Goal: Task Accomplishment & Management: Manage account settings

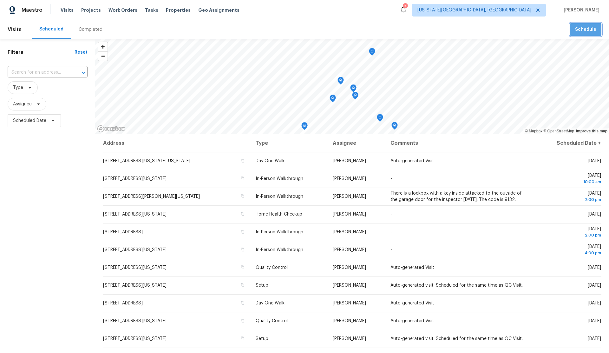
click at [579, 31] on span "Schedule" at bounding box center [585, 30] width 21 height 8
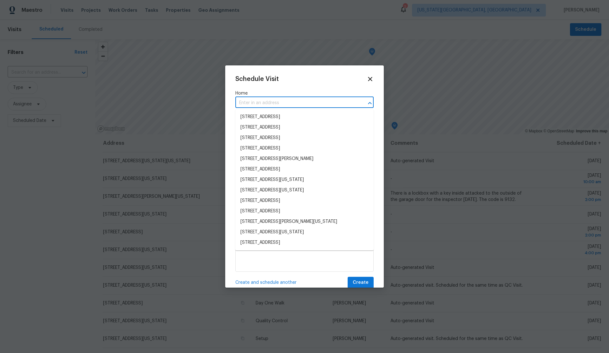
click at [257, 103] on input "text" at bounding box center [295, 103] width 121 height 10
paste input "11300 N Pennsylvania Ave Apt 140, Oklahoma City, OK 73120"
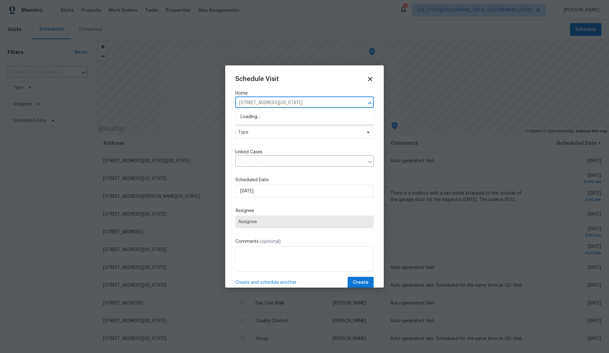
type input "11300 N Pennsylvania A"
click at [277, 114] on li "[STREET_ADDRESS][US_STATE][US_STATE]" at bounding box center [304, 117] width 138 height 10
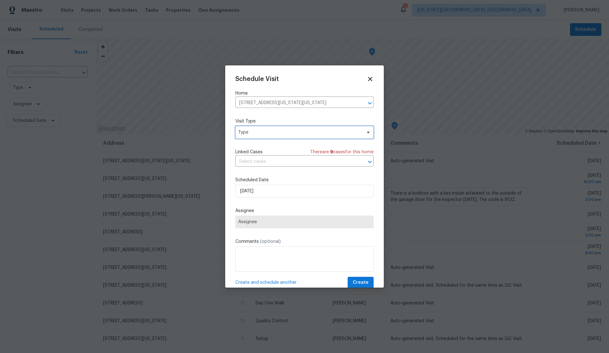
click at [272, 134] on span "Type" at bounding box center [299, 132] width 123 height 6
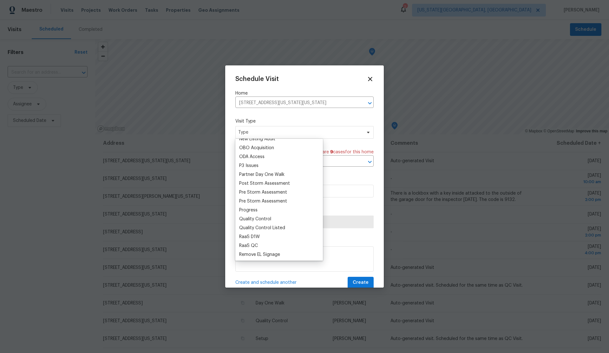
scroll to position [363, 0]
click at [252, 206] on div "Progress" at bounding box center [248, 208] width 18 height 6
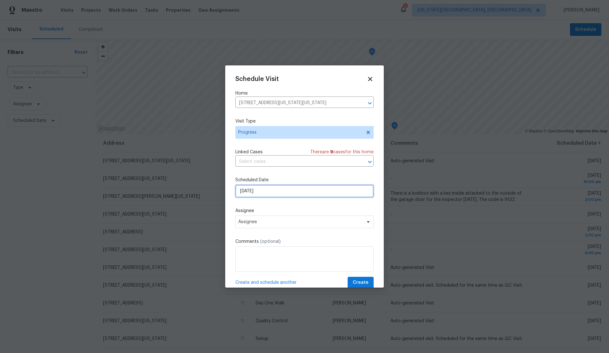
click at [290, 191] on input "8/18/2025" at bounding box center [304, 191] width 138 height 13
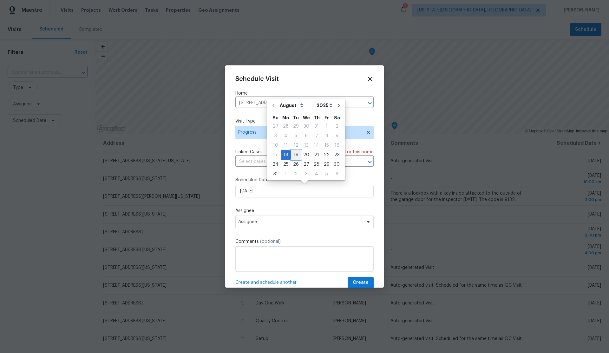
click at [296, 154] on div "19" at bounding box center [296, 154] width 10 height 9
type input "8/19/2025"
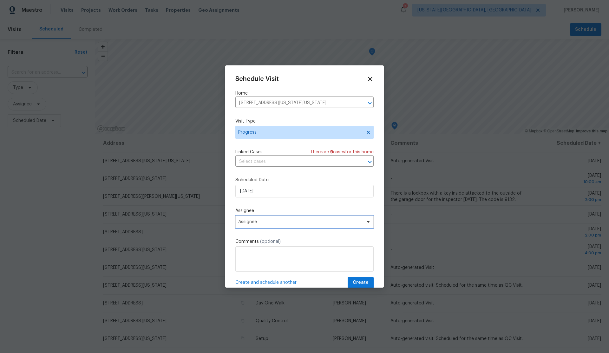
click at [285, 222] on span "Assignee" at bounding box center [300, 221] width 124 height 5
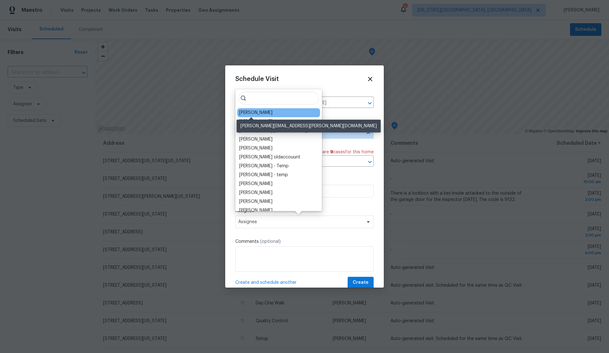
click at [251, 113] on div "[PERSON_NAME]" at bounding box center [255, 112] width 33 height 6
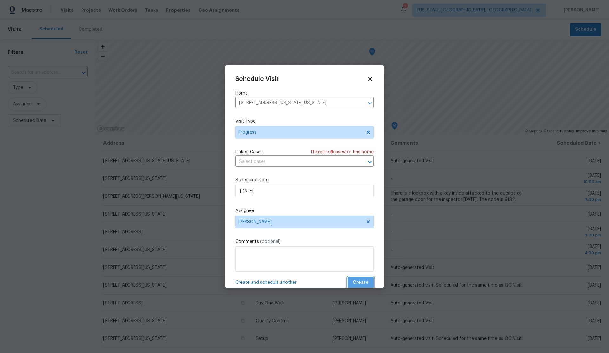
click at [362, 282] on span "Create" at bounding box center [361, 282] width 16 height 8
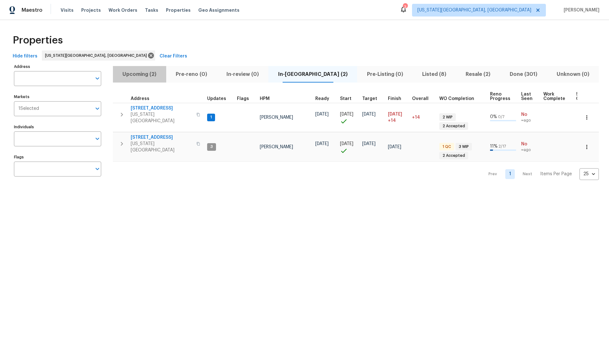
click at [135, 75] on span "Upcoming (2)" at bounding box center [140, 74] width 46 height 9
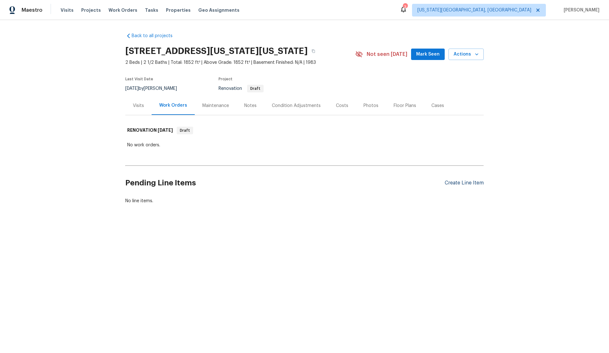
click at [453, 186] on div "Create Line Item" at bounding box center [464, 183] width 39 height 6
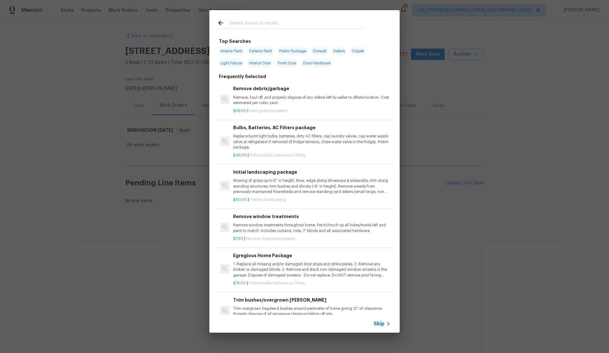
click at [378, 322] on span "Skip" at bounding box center [379, 323] width 11 height 6
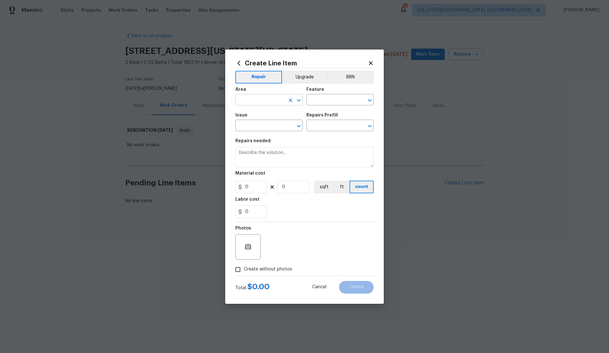
click at [255, 102] on input "text" at bounding box center [259, 100] width 49 height 10
click at [262, 122] on li "Interior Overall" at bounding box center [268, 125] width 67 height 10
type input "Interior Overall"
click at [321, 101] on input "text" at bounding box center [330, 100] width 49 height 10
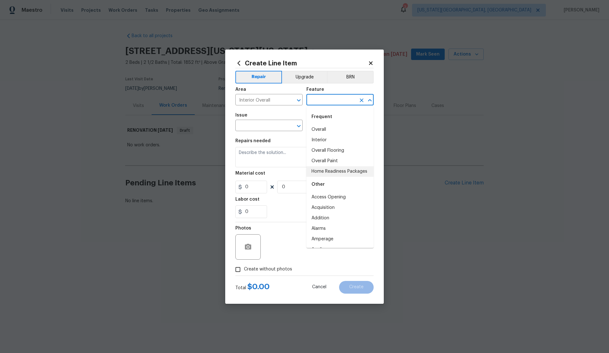
click at [332, 174] on li "Home Readiness Packages" at bounding box center [339, 171] width 67 height 10
type input "Home Readiness Packages"
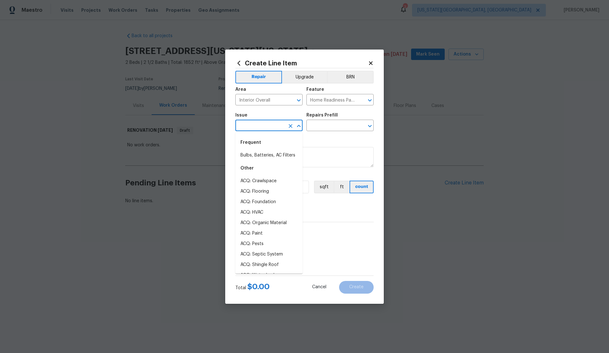
click at [264, 126] on input "text" at bounding box center [259, 126] width 49 height 10
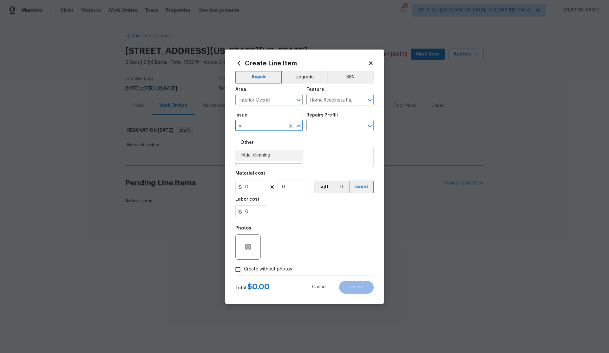
click at [263, 152] on li "Initial cleaning" at bounding box center [268, 155] width 67 height 10
type input "Initial cleaning"
click at [329, 123] on input "text" at bounding box center [330, 126] width 49 height 10
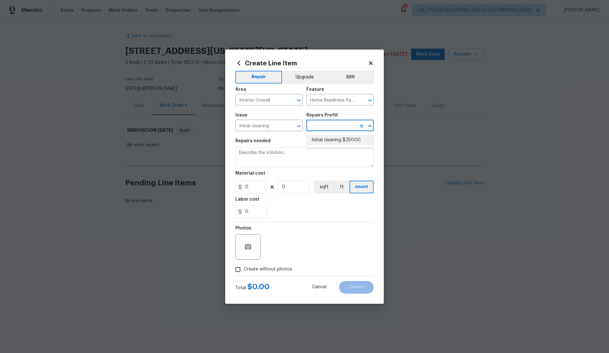
click at [331, 140] on li "Initial cleaning $250.00" at bounding box center [339, 140] width 67 height 10
type input "Initial cleaning $250.00"
type textarea "1. Wipe down exterior doors and trim. 2. Clean out all exterior light fixtures …"
type input "250"
type input "1"
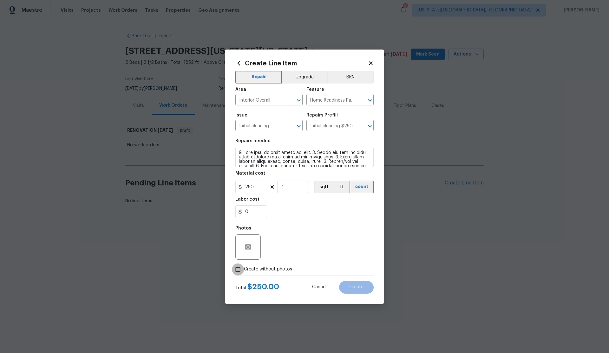
drag, startPoint x: 238, startPoint y: 268, endPoint x: 262, endPoint y: 262, distance: 25.5
click at [245, 266] on label "Create without photos" at bounding box center [262, 269] width 60 height 12
click at [244, 266] on input "Create without photos" at bounding box center [238, 269] width 12 height 12
checkbox input "true"
click at [292, 254] on textarea at bounding box center [320, 246] width 108 height 25
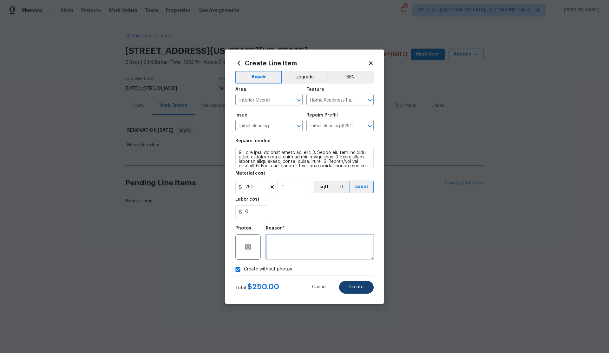
type textarea "."
click at [352, 283] on button "Create" at bounding box center [356, 287] width 35 height 13
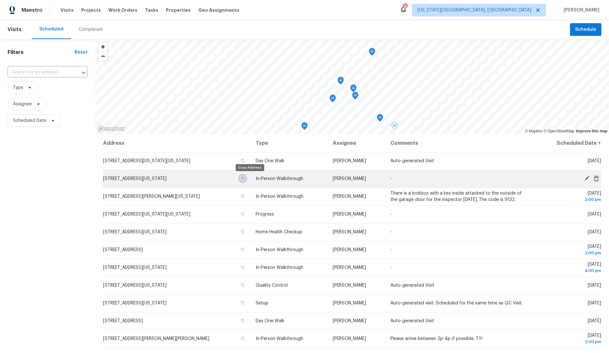
click at [245, 178] on icon "button" at bounding box center [243, 178] width 4 height 4
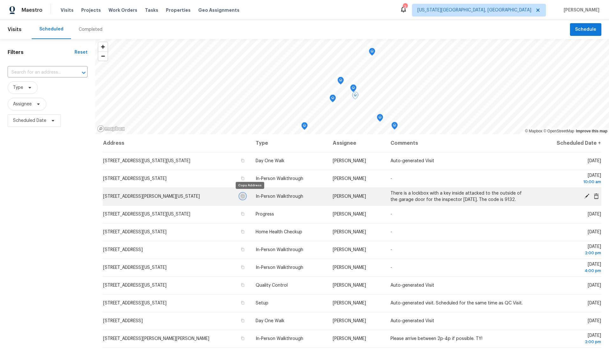
click at [245, 194] on icon "button" at bounding box center [242, 195] width 3 height 3
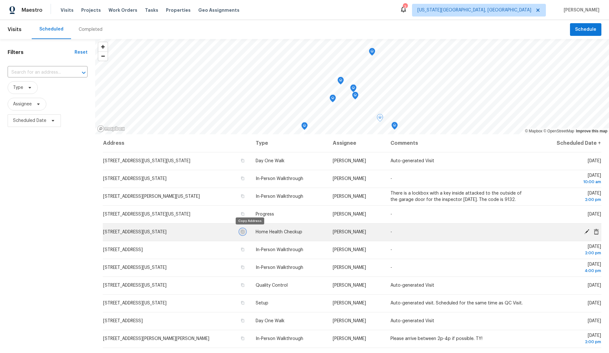
click at [245, 231] on icon "button" at bounding box center [243, 232] width 4 height 4
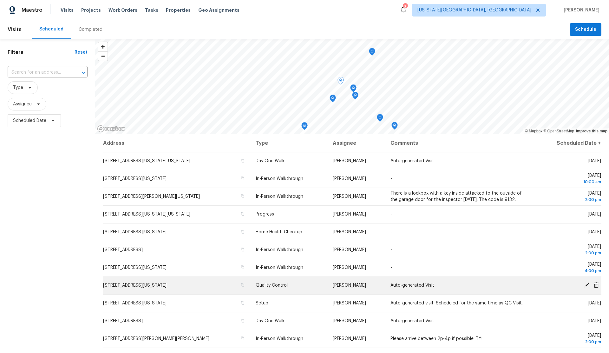
click at [585, 285] on icon at bounding box center [586, 284] width 5 height 5
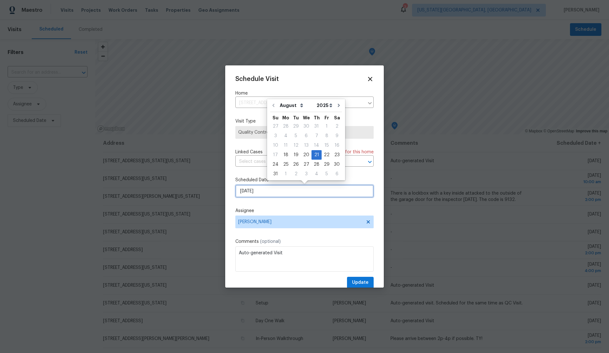
click at [290, 189] on input "8/21/2025" at bounding box center [304, 191] width 138 height 13
click at [315, 164] on div "28" at bounding box center [316, 164] width 10 height 9
type input "8/28/2025"
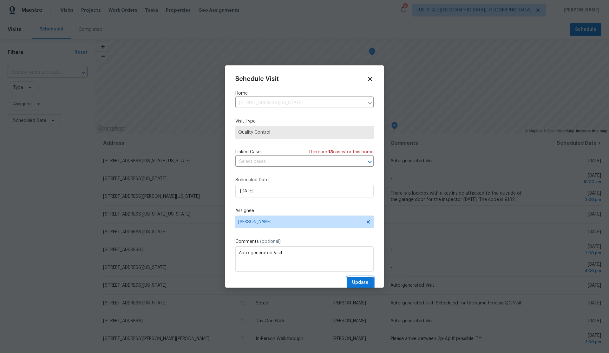
click at [363, 281] on span "Update" at bounding box center [360, 282] width 16 height 8
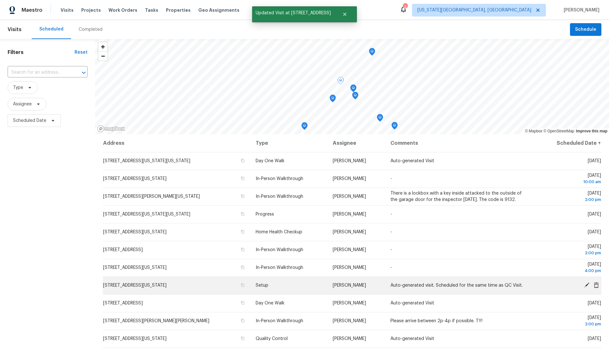
click at [587, 284] on icon at bounding box center [586, 284] width 5 height 5
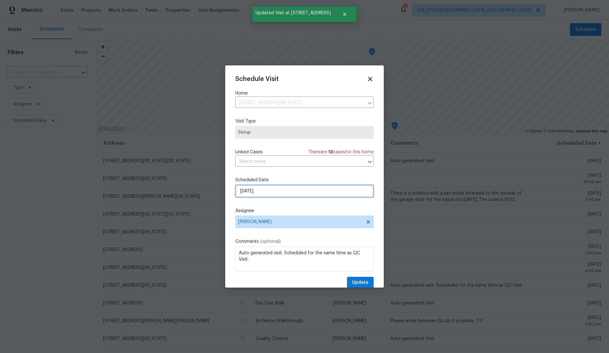
click at [298, 194] on input "8/21/2025" at bounding box center [304, 191] width 138 height 13
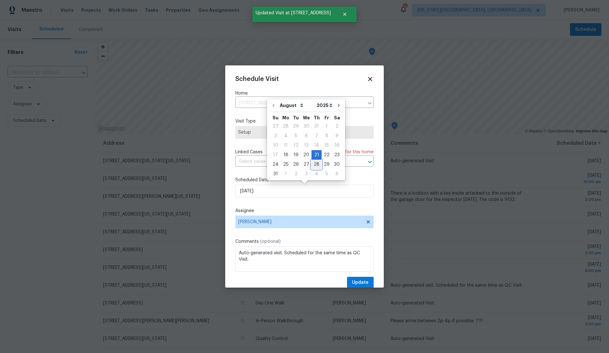
drag, startPoint x: 315, startPoint y: 164, endPoint x: 320, endPoint y: 202, distance: 38.8
click at [315, 164] on div "28" at bounding box center [316, 164] width 10 height 9
type input "8/28/2025"
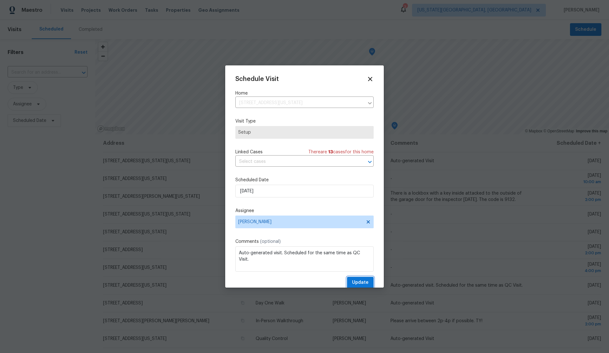
click at [363, 280] on span "Update" at bounding box center [360, 282] width 16 height 8
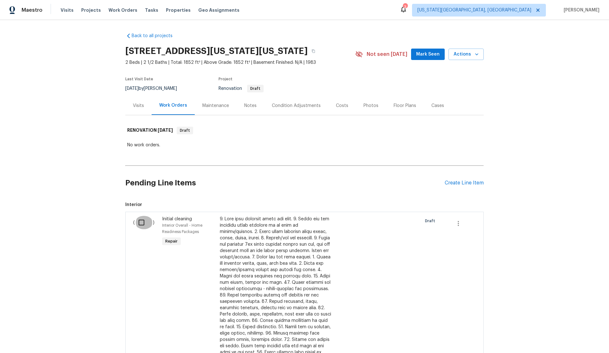
drag, startPoint x: 142, startPoint y: 229, endPoint x: 159, endPoint y: 231, distance: 16.3
click at [143, 229] on input "checkbox" at bounding box center [144, 222] width 18 height 13
checkbox input "true"
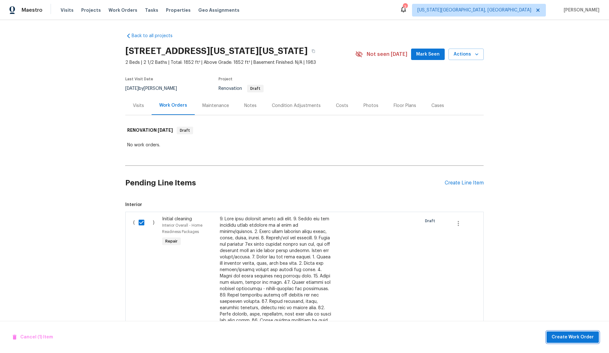
click at [560, 338] on span "Create Work Order" at bounding box center [573, 337] width 42 height 8
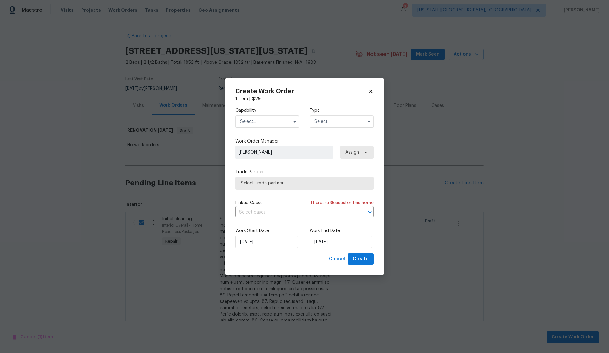
click at [259, 122] on input "text" at bounding box center [267, 121] width 64 height 13
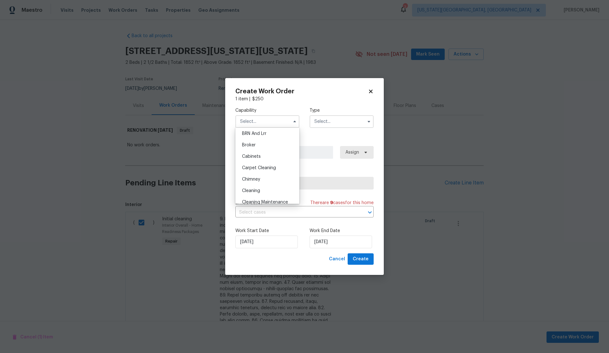
scroll to position [45, 0]
click at [253, 182] on span "Cleaning" at bounding box center [251, 181] width 18 height 4
type input "Cleaning"
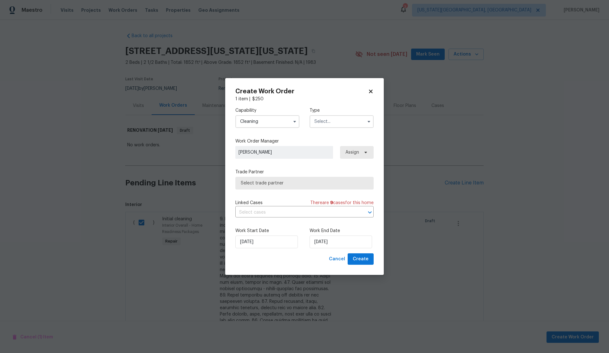
click at [316, 123] on input "text" at bounding box center [342, 121] width 64 height 13
click at [327, 163] on span "Renovation" at bounding box center [327, 161] width 23 height 4
type input "Renovation"
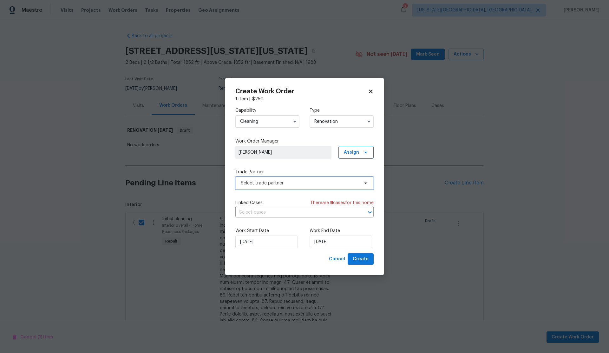
click at [292, 184] on span "Select trade partner" at bounding box center [300, 183] width 118 height 6
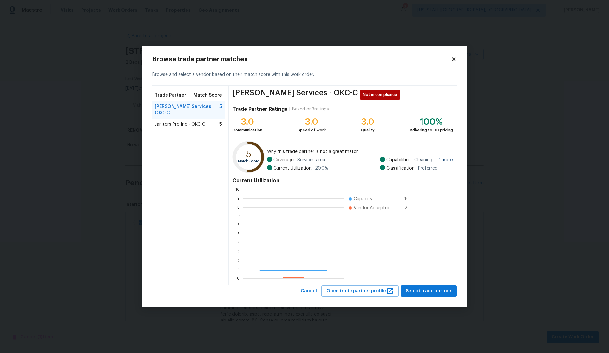
scroll to position [89, 101]
click at [433, 288] on span "Select trade partner" at bounding box center [429, 291] width 46 height 8
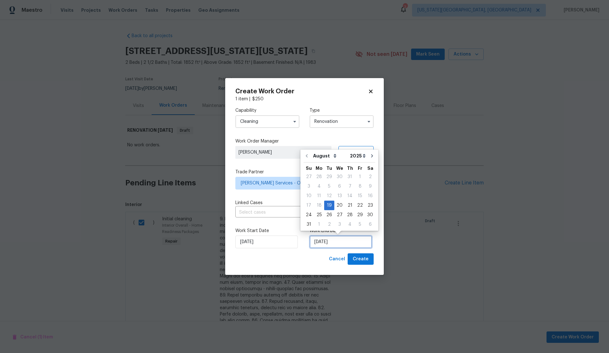
click at [341, 242] on input "8/19/2025" at bounding box center [341, 241] width 62 height 13
click at [356, 206] on div "22" at bounding box center [360, 205] width 10 height 9
type input "8/22/2025"
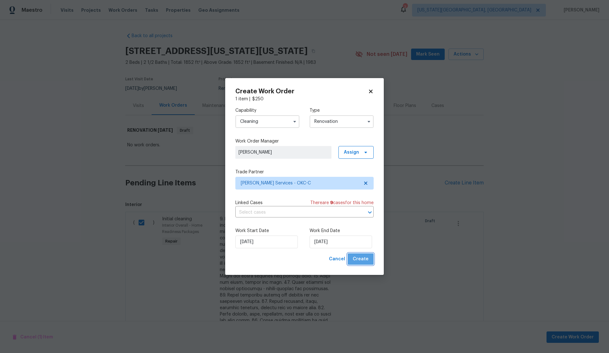
click at [363, 257] on span "Create" at bounding box center [361, 259] width 16 height 8
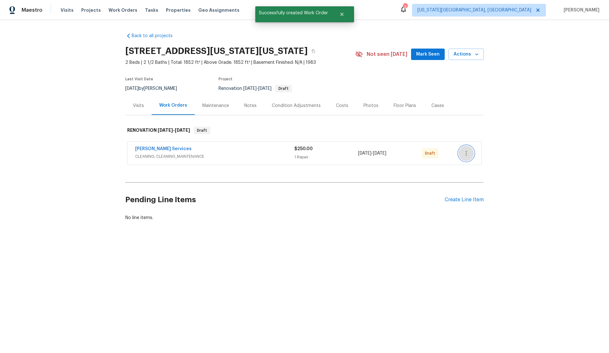
click at [466, 156] on icon "button" at bounding box center [466, 153] width 1 height 5
drag, startPoint x: 474, startPoint y: 160, endPoint x: 460, endPoint y: 157, distance: 14.6
click at [474, 160] on li "Send to Vendor" at bounding box center [493, 159] width 69 height 10
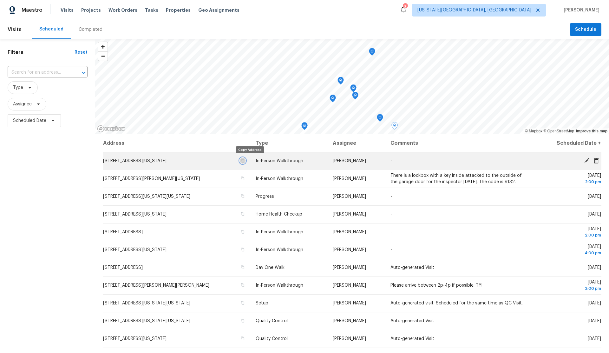
click at [245, 161] on icon "button" at bounding box center [243, 161] width 4 height 4
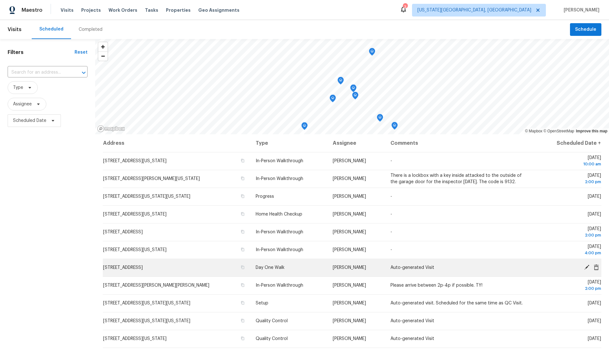
click at [147, 262] on td "[STREET_ADDRESS]" at bounding box center [177, 268] width 148 height 18
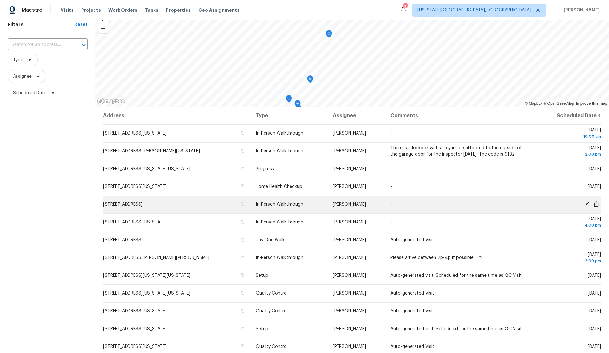
scroll to position [2, 0]
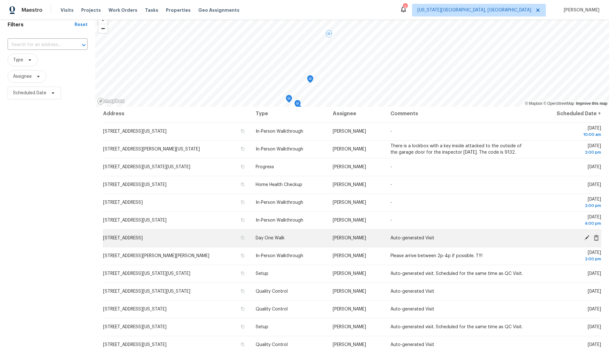
click at [586, 236] on icon at bounding box center [587, 238] width 6 height 6
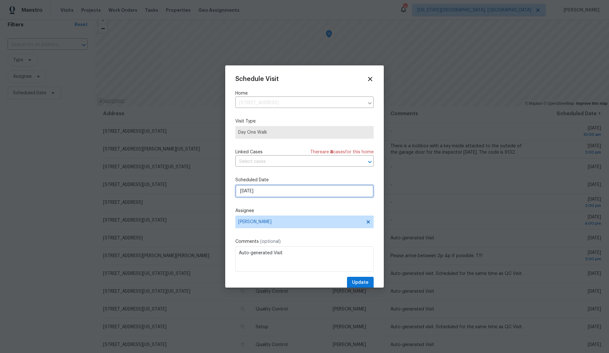
click at [297, 190] on input "[DATE]" at bounding box center [304, 191] width 138 height 13
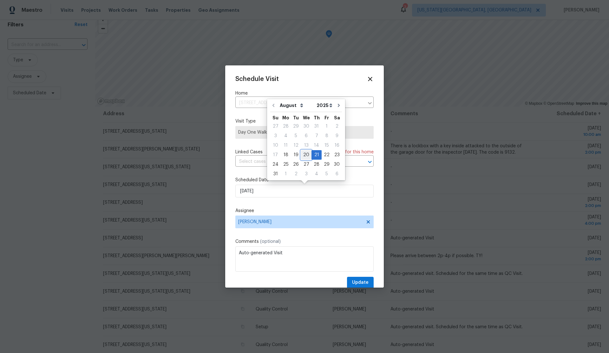
click at [303, 155] on div "20" at bounding box center [306, 154] width 10 height 9
type input "[DATE]"
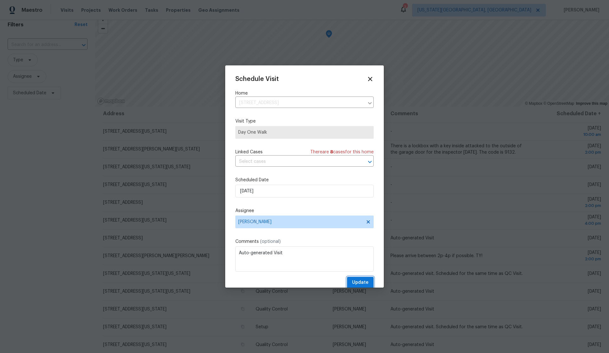
click at [362, 282] on span "Update" at bounding box center [360, 282] width 16 height 8
